Goal: Task Accomplishment & Management: Complete application form

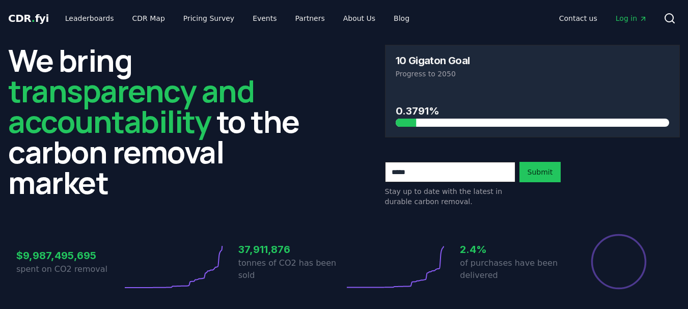
click at [433, 168] on input "email" at bounding box center [450, 172] width 130 height 20
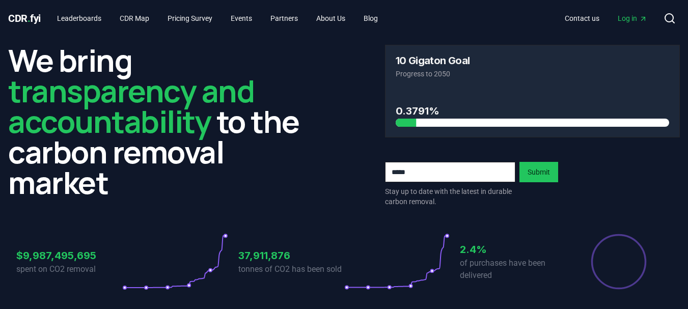
click at [420, 169] on input "email" at bounding box center [450, 172] width 130 height 20
type input "**********"
click at [534, 170] on button "Submit" at bounding box center [539, 172] width 39 height 20
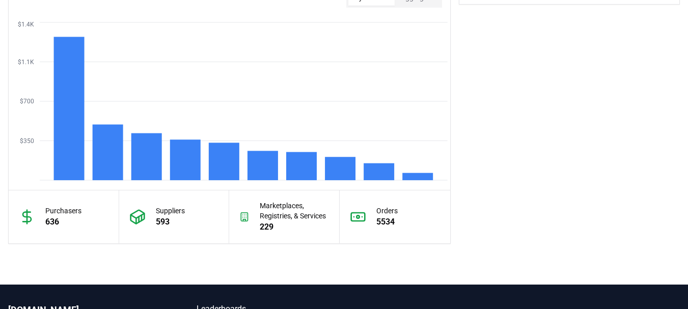
scroll to position [866, 0]
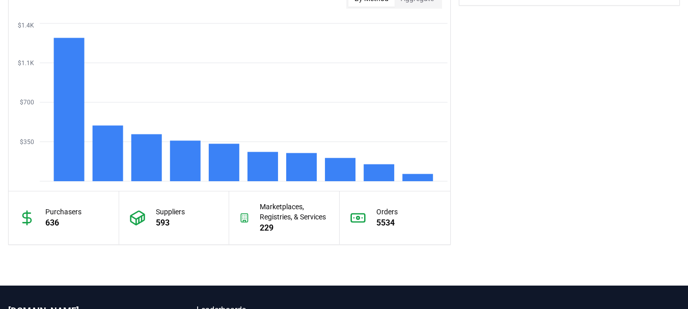
click at [140, 220] on icon at bounding box center [137, 218] width 16 height 16
click at [172, 223] on p "593" at bounding box center [170, 223] width 29 height 12
click at [259, 229] on div "Marketplaces, Registries, & Services 229" at bounding box center [284, 218] width 111 height 53
click at [270, 227] on p "229" at bounding box center [294, 228] width 69 height 12
click at [232, 218] on div "Marketplaces, Registries, & Services 229" at bounding box center [284, 218] width 111 height 53
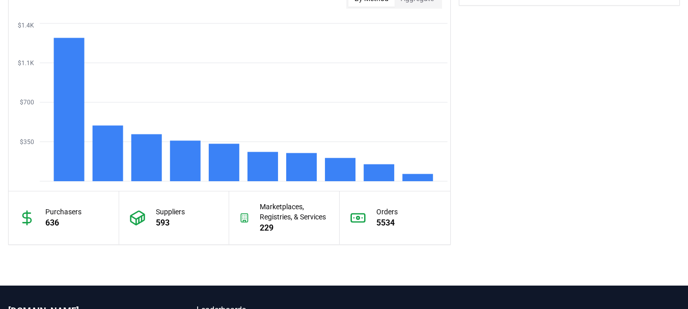
click at [243, 218] on icon at bounding box center [244, 218] width 10 height 16
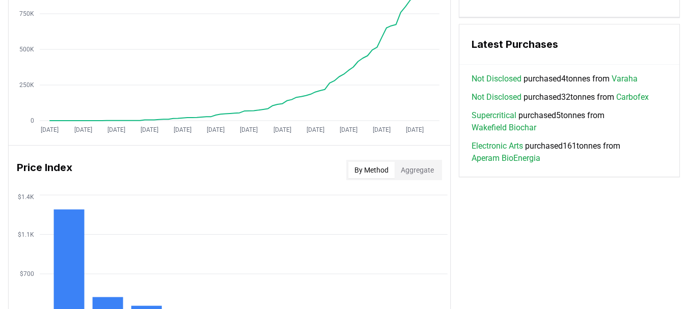
scroll to position [686, 0]
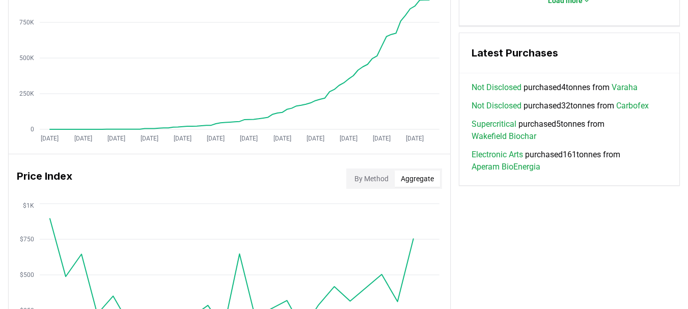
click at [413, 179] on button "Aggregate" at bounding box center [417, 179] width 45 height 16
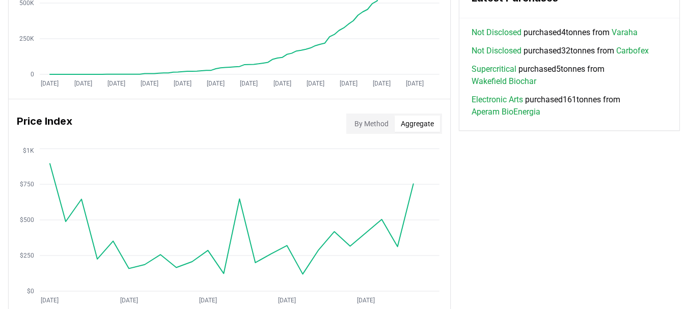
scroll to position [737, 0]
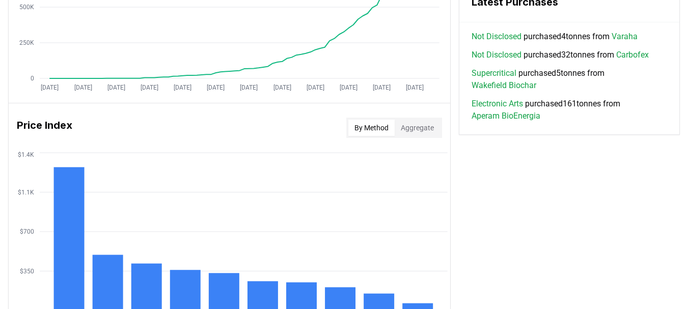
click at [372, 129] on button "By Method" at bounding box center [372, 128] width 46 height 16
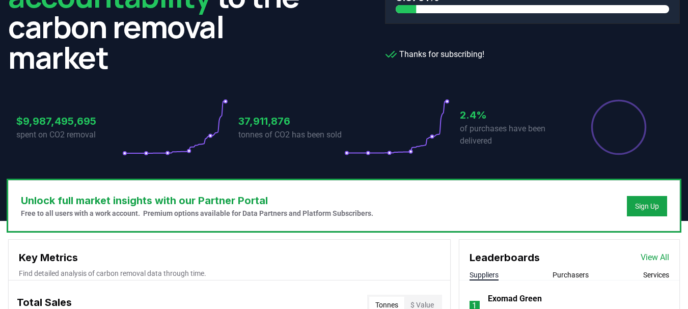
scroll to position [0, 0]
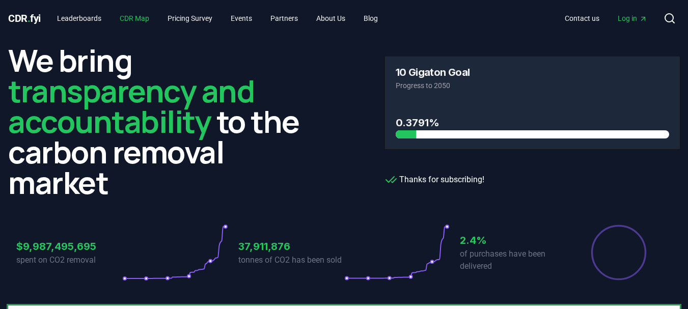
click at [144, 19] on link "CDR Map" at bounding box center [135, 18] width 46 height 18
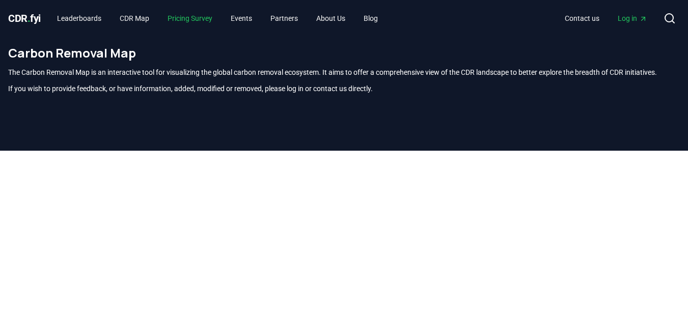
click at [181, 16] on link "Pricing Survey" at bounding box center [189, 18] width 61 height 18
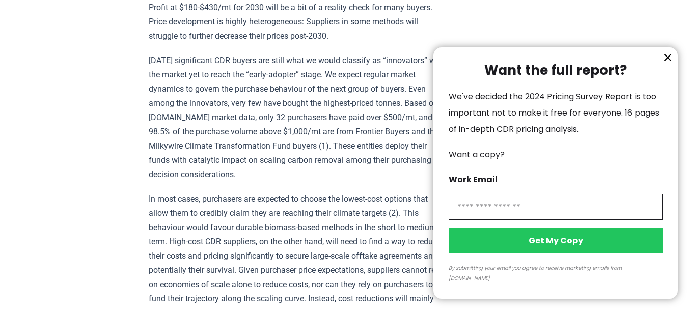
scroll to position [1478, 0]
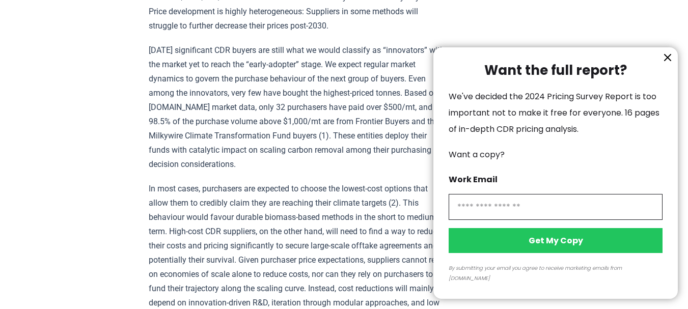
click at [668, 64] on icon "information" at bounding box center [668, 57] width 12 height 12
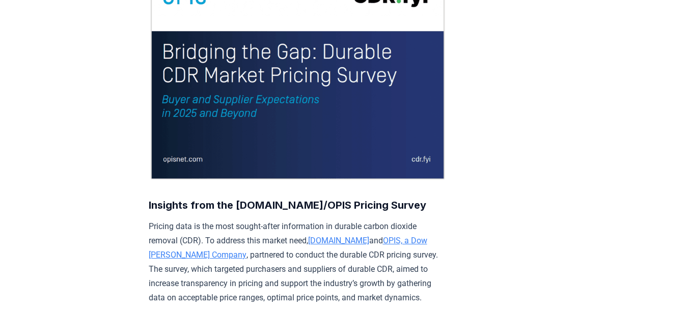
scroll to position [0, 0]
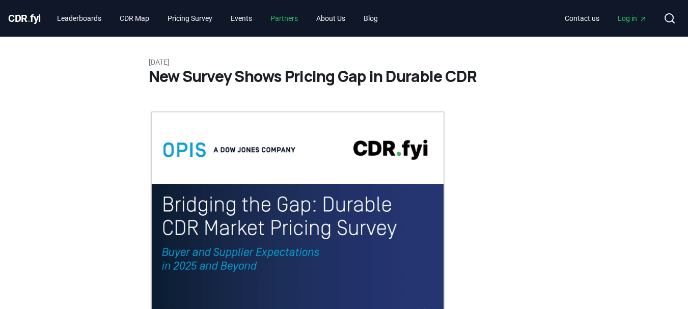
click at [297, 20] on link "Partners" at bounding box center [284, 18] width 44 height 18
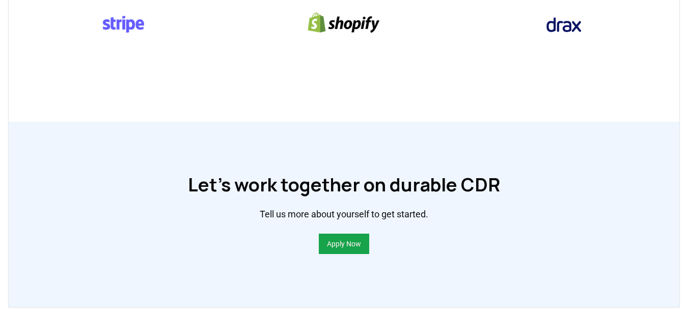
scroll to position [652, 0]
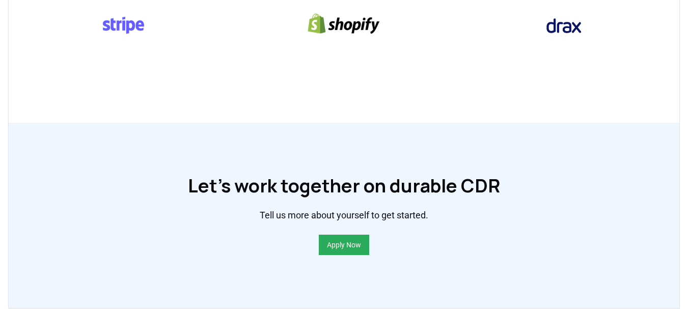
click at [342, 250] on link "Apply Now" at bounding box center [344, 245] width 34 height 10
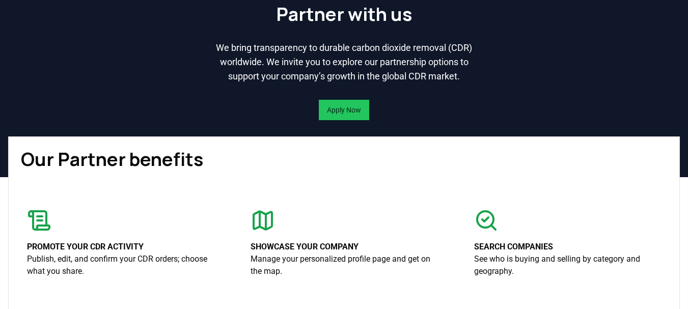
scroll to position [0, 0]
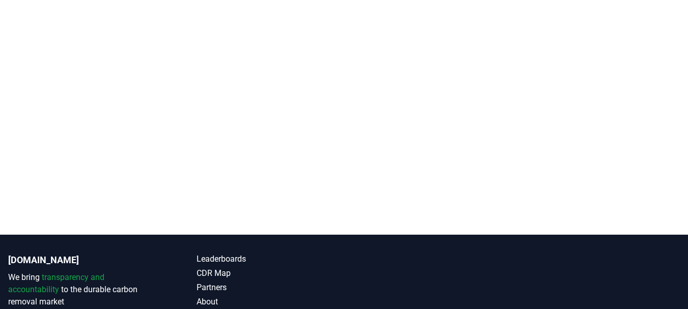
scroll to position [227, 0]
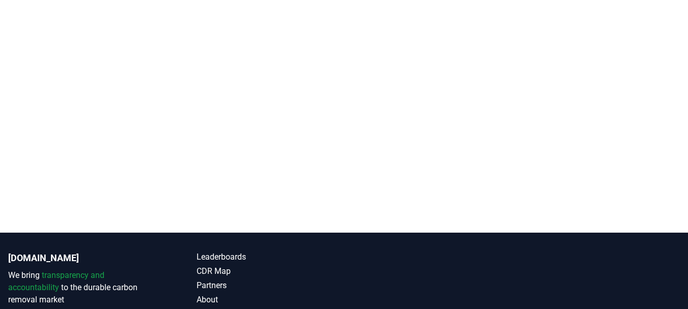
click at [504, 244] on div "CDR . fyi Leaderboards CDR Map Pricing Survey Events Partners About Us Blog Con…" at bounding box center [344, 77] width 688 height 609
